Goal: Contribute content: Add original content to the website for others to see

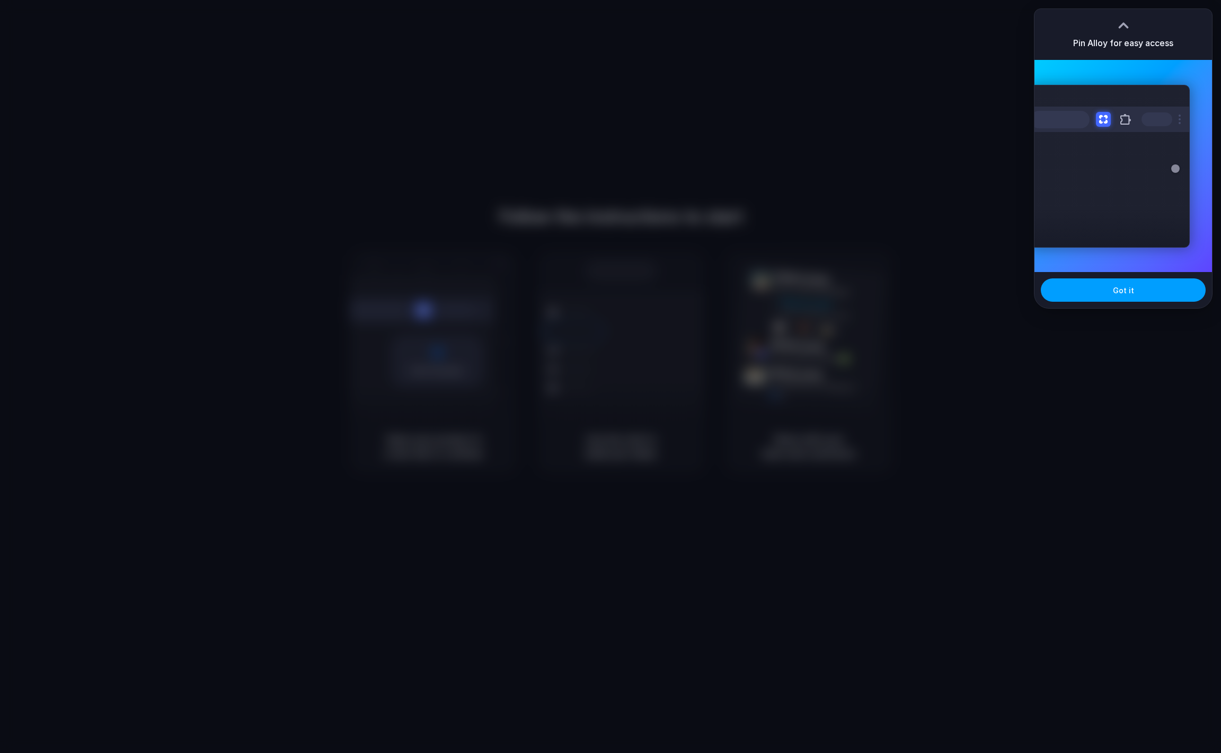
click at [1131, 294] on span "Got it" at bounding box center [1123, 290] width 21 height 11
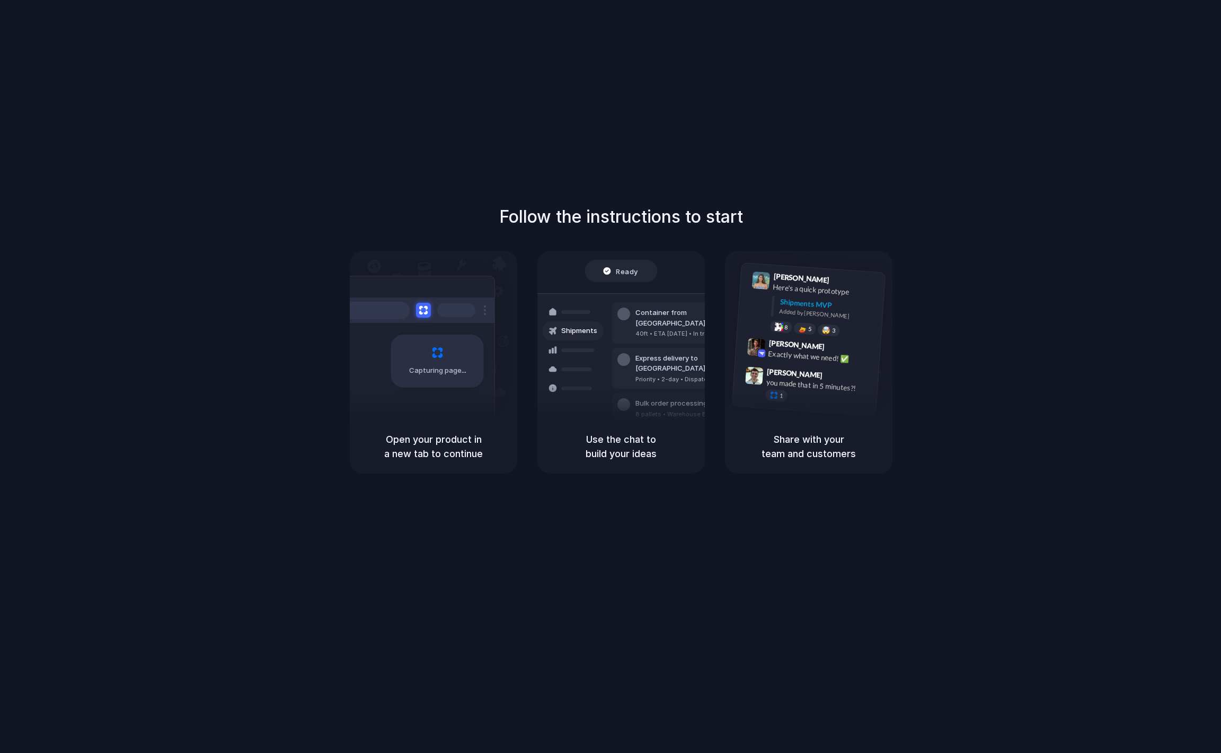
click at [690, 376] on div at bounding box center [690, 376] width 0 height 0
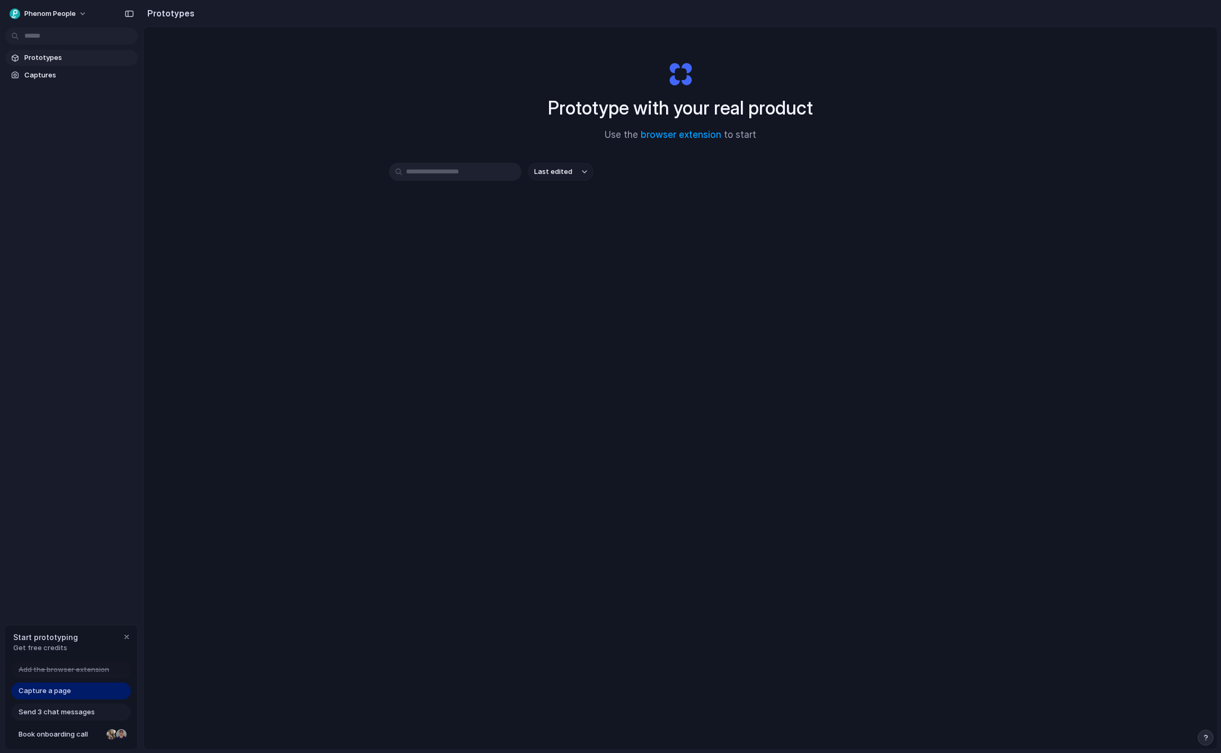
click at [67, 690] on span "Capture a page" at bounding box center [45, 690] width 52 height 11
click at [65, 695] on span "Capture a page" at bounding box center [45, 690] width 52 height 11
click at [66, 693] on span "Capture a page" at bounding box center [45, 690] width 52 height 11
click at [585, 170] on div "button" at bounding box center [584, 172] width 5 height 4
click at [506, 206] on div "Last edited Last created Alphabetical" at bounding box center [610, 376] width 1221 height 753
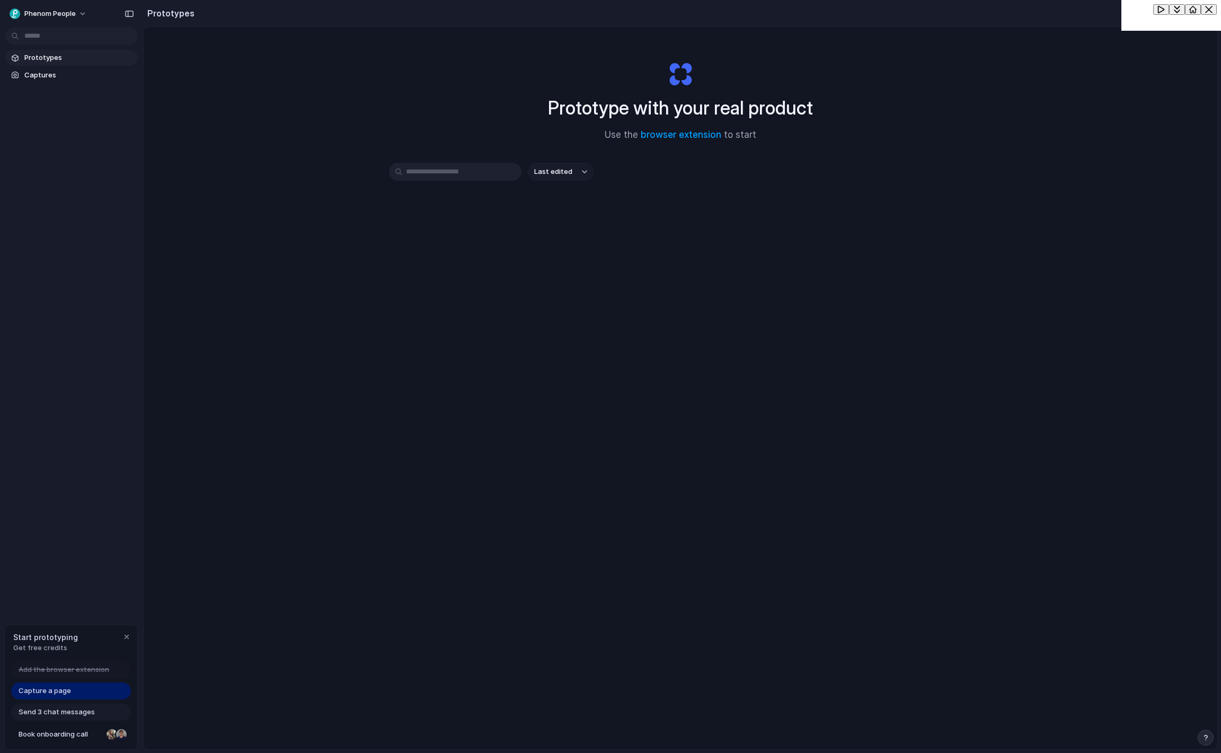
click at [1159, 13] on icon "button" at bounding box center [1162, 9] width 6 height 6
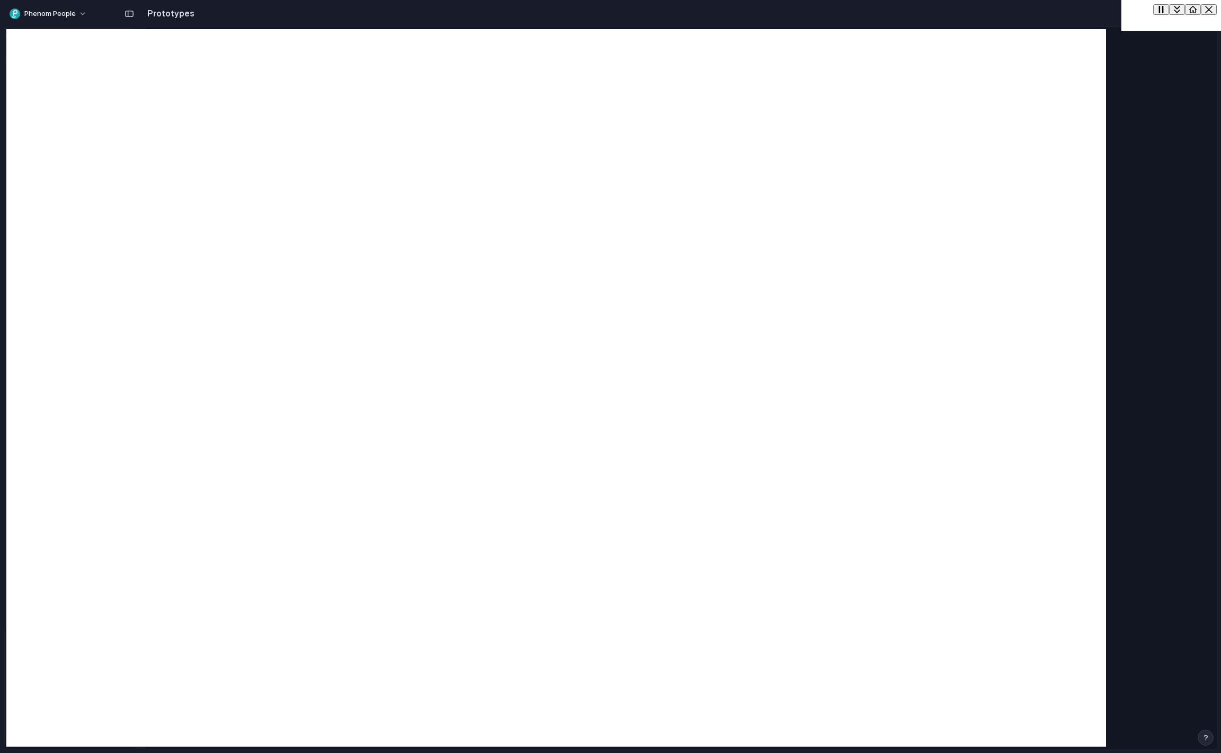
click at [1052, 182] on div at bounding box center [556, 387] width 1091 height 709
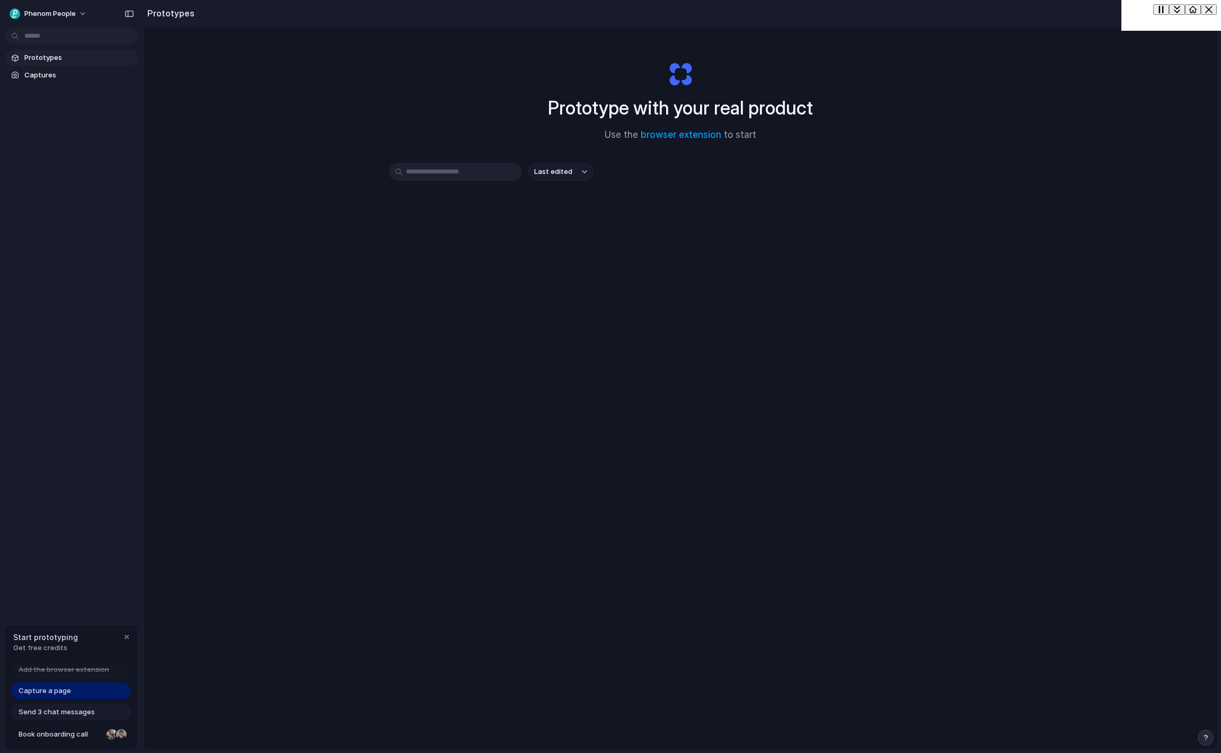
click at [1159, 13] on icon "button" at bounding box center [1161, 9] width 5 height 7
click at [1174, 12] on icon "button" at bounding box center [1177, 9] width 7 height 7
click at [1190, 735] on icon "button" at bounding box center [1193, 731] width 7 height 7
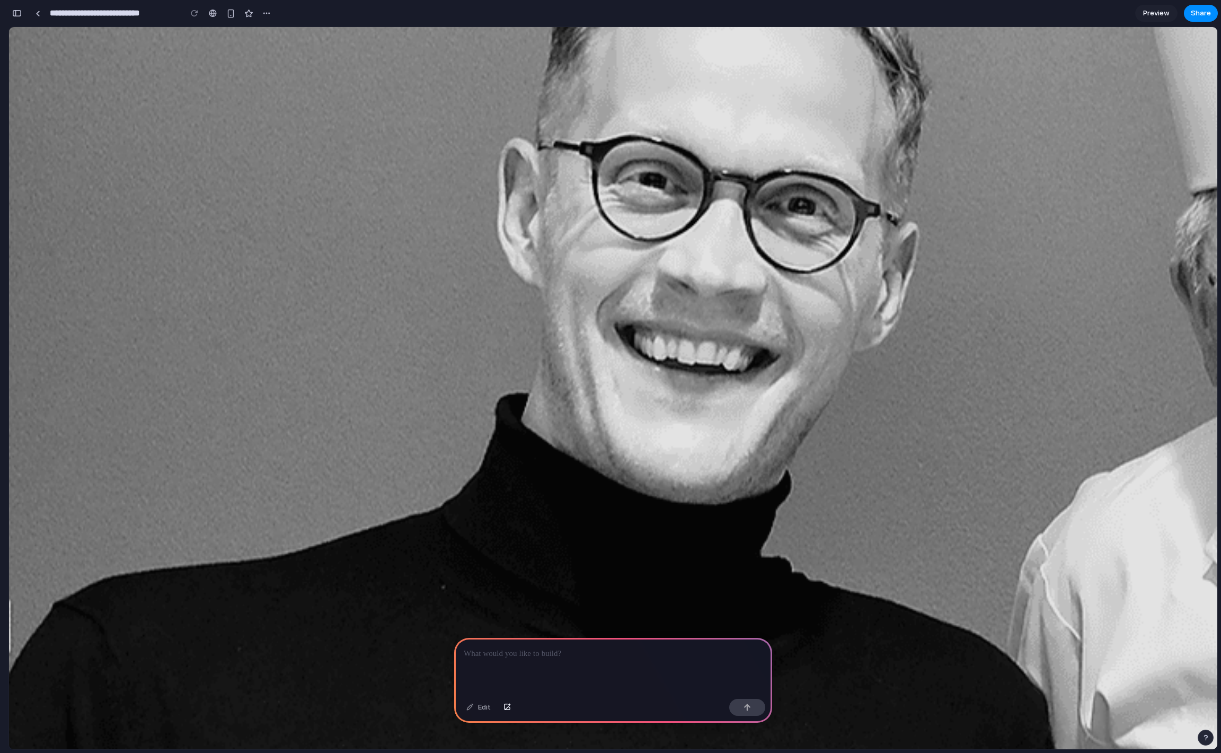
click at [549, 655] on p at bounding box center [613, 653] width 299 height 13
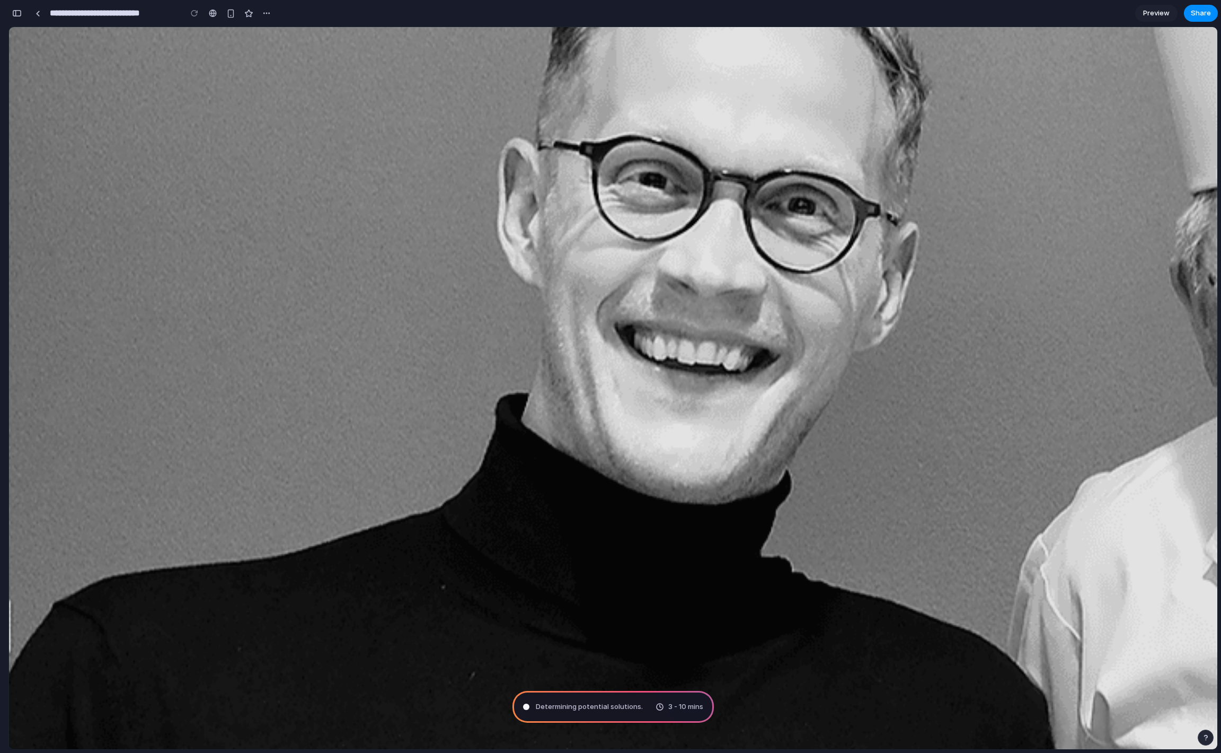
click at [590, 696] on div "Determining potential solutions . 3 - 10 mins" at bounding box center [613, 707] width 201 height 32
click at [18, 10] on div "button" at bounding box center [17, 13] width 10 height 7
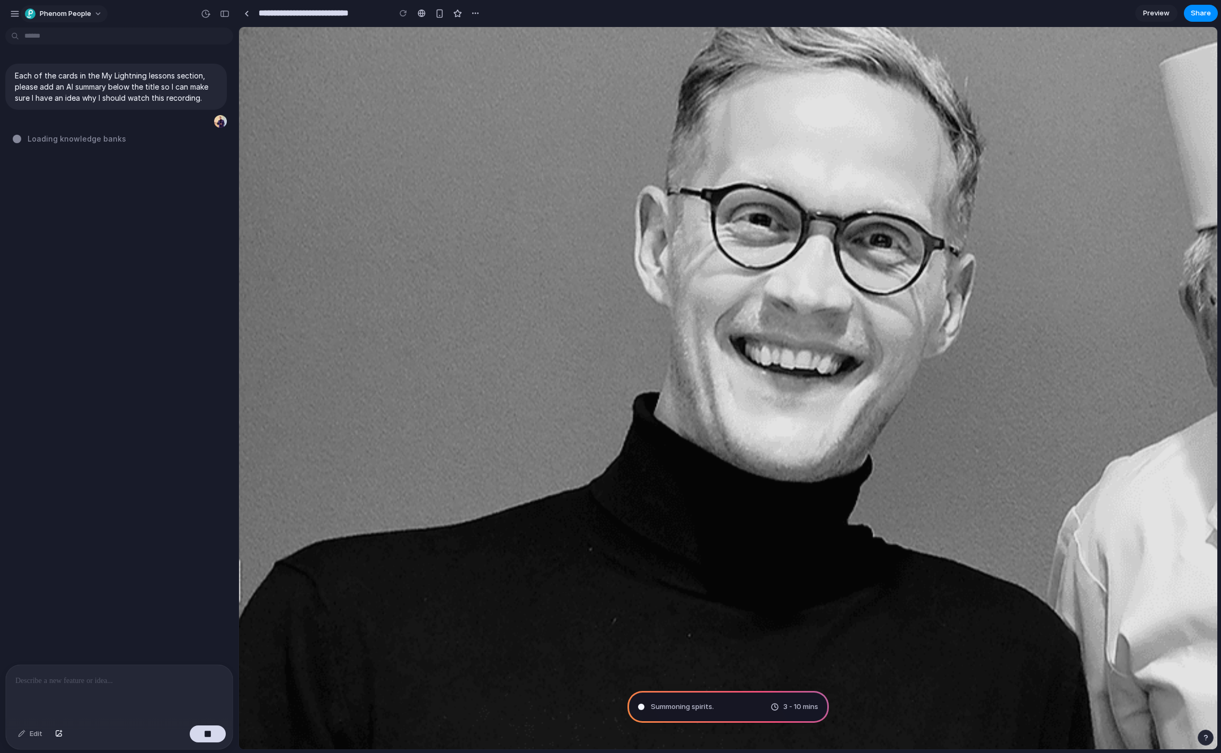
click at [101, 13] on button "Phenom People" at bounding box center [64, 13] width 87 height 17
click at [115, 203] on div "Settings Invite members Change theme Sign out" at bounding box center [610, 376] width 1221 height 753
click at [805, 703] on span "3 - 10 mins" at bounding box center [800, 706] width 35 height 11
click at [771, 709] on div "3 - 10 mins" at bounding box center [795, 706] width 48 height 11
type input "**********"
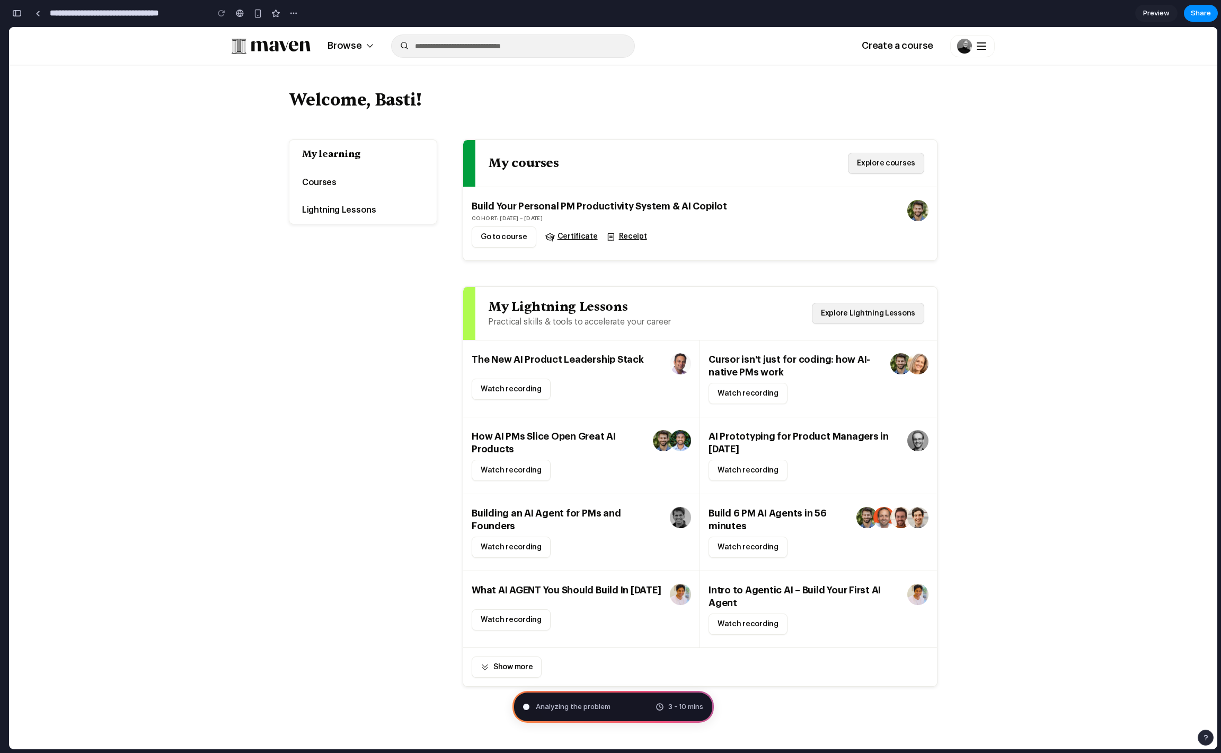
scroll to position [77, 0]
click at [196, 317] on main "Browse Browse Create a course Welcome, Basti! My learning Courses Lightning Les…" at bounding box center [613, 369] width 1209 height 685
click at [252, 321] on main "Browse Browse Create a course Welcome, Basti! My learning Courses Lightning Les…" at bounding box center [613, 369] width 1209 height 685
click at [15, 17] on button "button" at bounding box center [16, 13] width 17 height 17
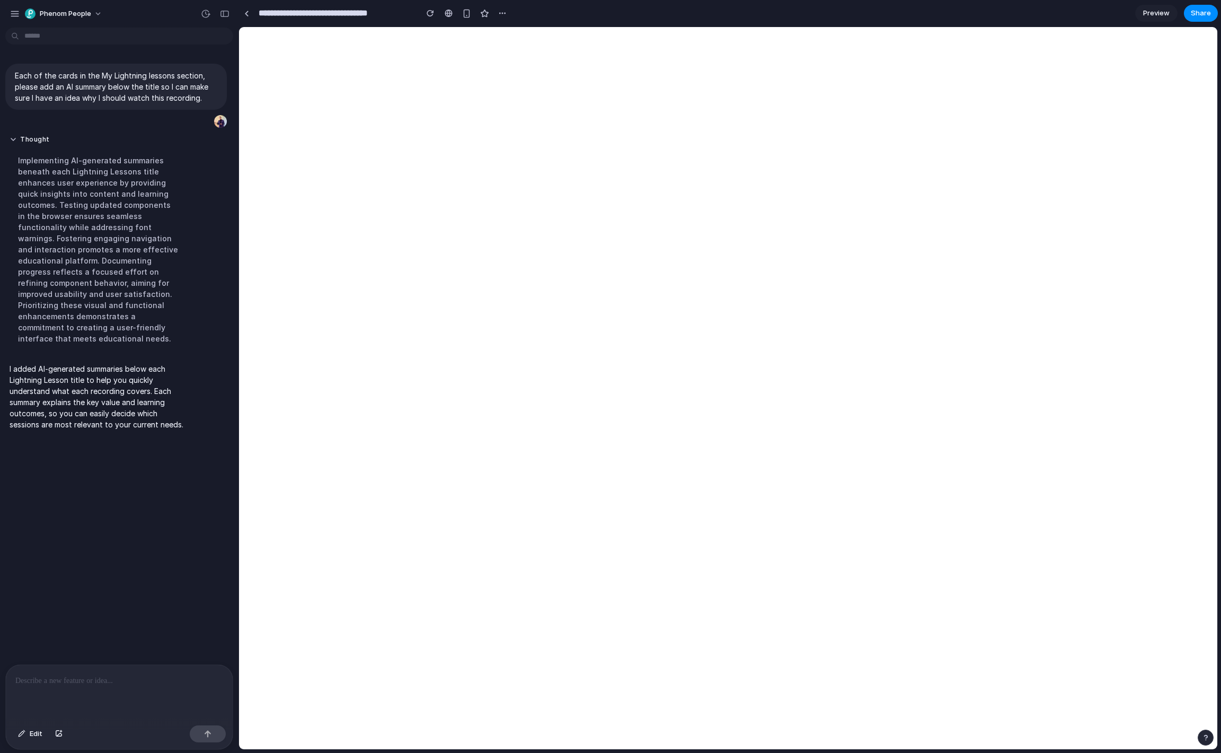
scroll to position [0, 0]
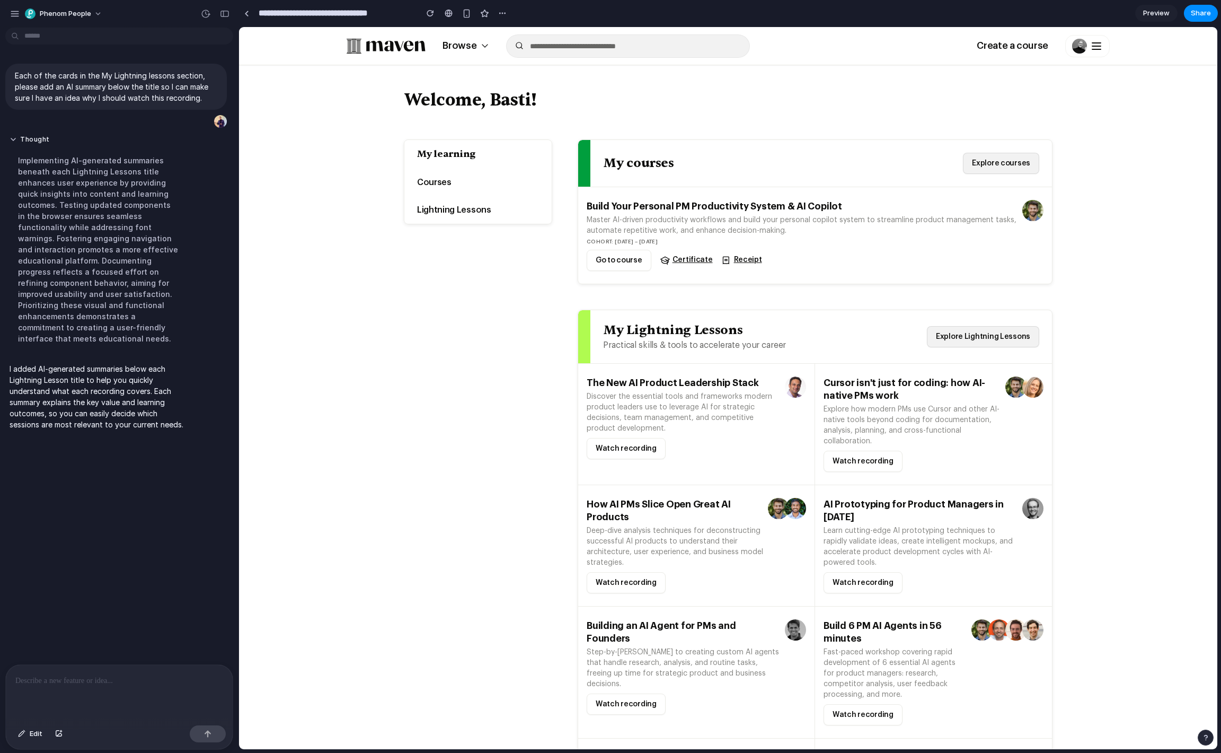
click at [679, 419] on p "Discover the essential tools and frameworks modern product leaders use to lever…" at bounding box center [684, 412] width 194 height 42
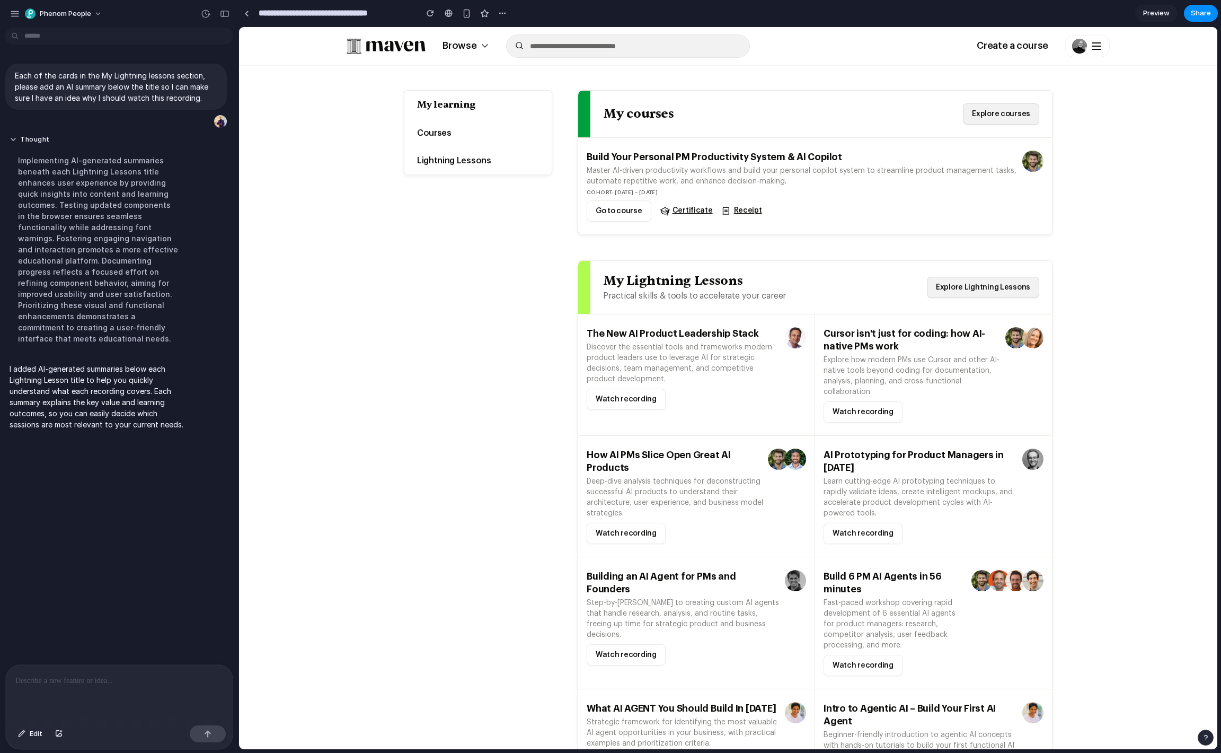
scroll to position [165, 0]
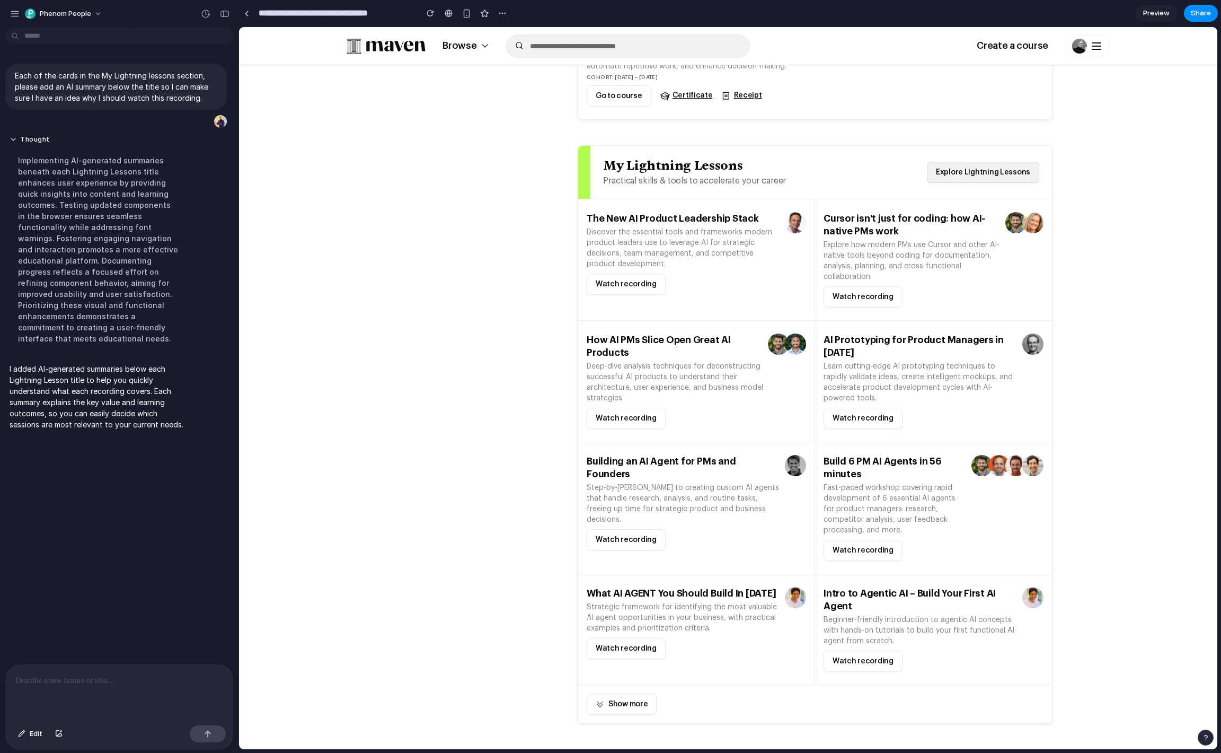
click at [640, 702] on button "Show more" at bounding box center [622, 703] width 70 height 21
click at [631, 639] on link "Watch recording" at bounding box center [626, 648] width 79 height 21
click at [630, 648] on link "Watch recording" at bounding box center [626, 648] width 79 height 21
click at [626, 541] on div "Building an AI Agent for PMs and Founders Step-by-[PERSON_NAME] to creating cus…" at bounding box center [696, 508] width 237 height 132
click at [626, 529] on link "Watch recording" at bounding box center [626, 539] width 79 height 21
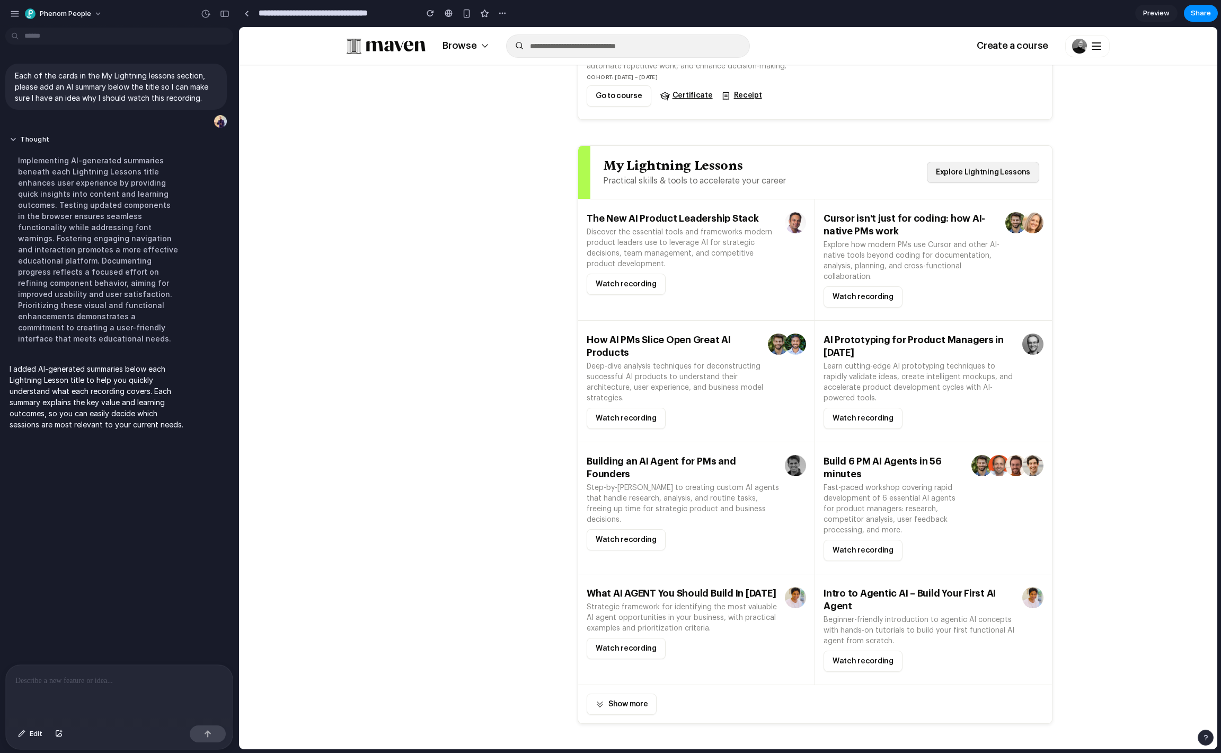
click at [627, 419] on link "Watch recording" at bounding box center [626, 418] width 79 height 21
click at [34, 731] on span "Edit" at bounding box center [36, 733] width 13 height 11
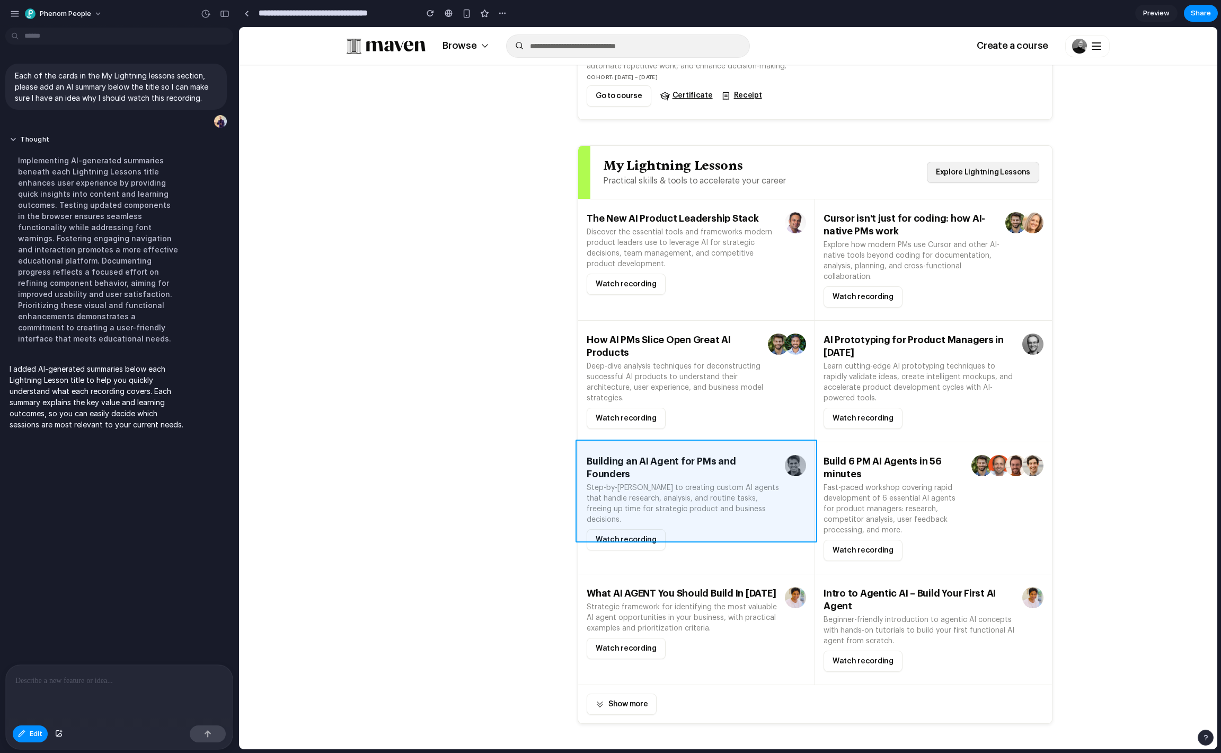
click at [686, 517] on div at bounding box center [729, 388] width 978 height 721
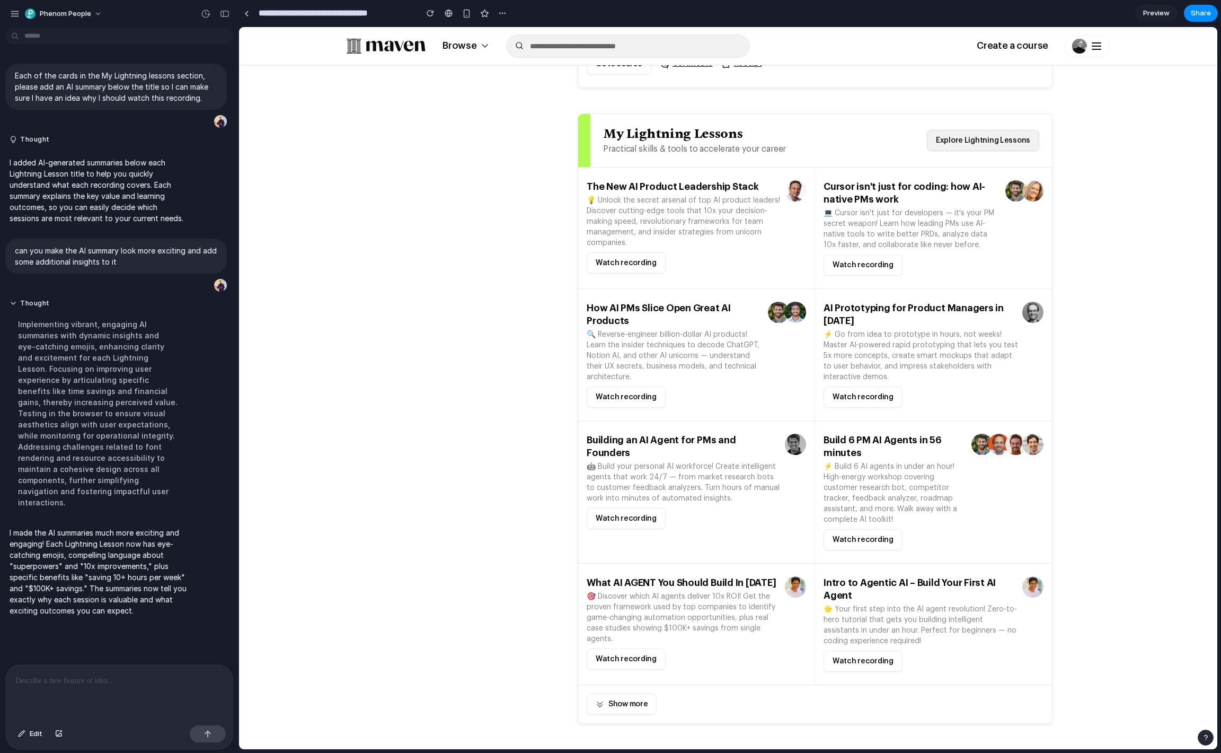
scroll to position [0, 0]
